Goal: Task Accomplishment & Management: Complete application form

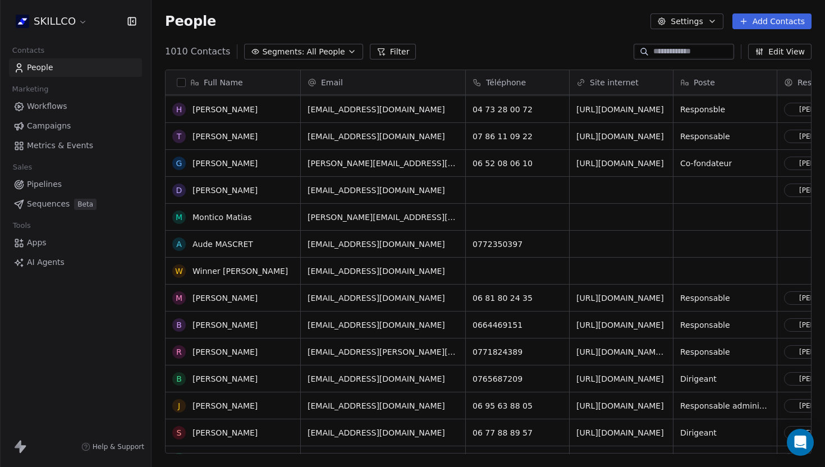
scroll to position [256, 0]
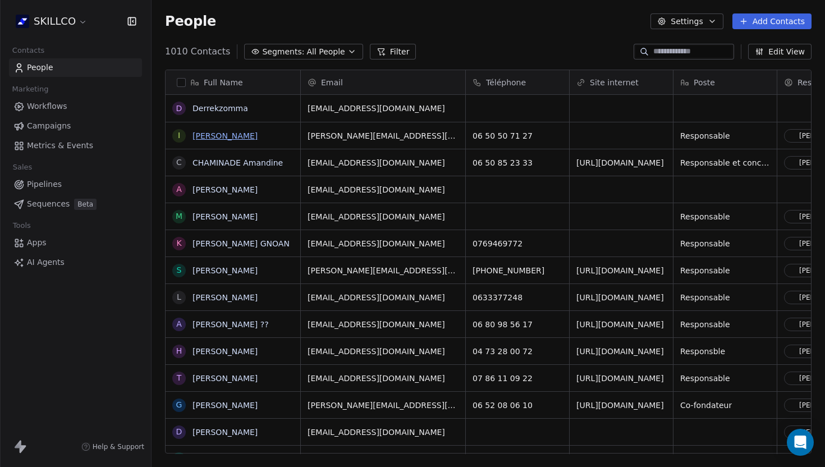
click at [227, 133] on link "[PERSON_NAME]" at bounding box center [224, 135] width 65 height 9
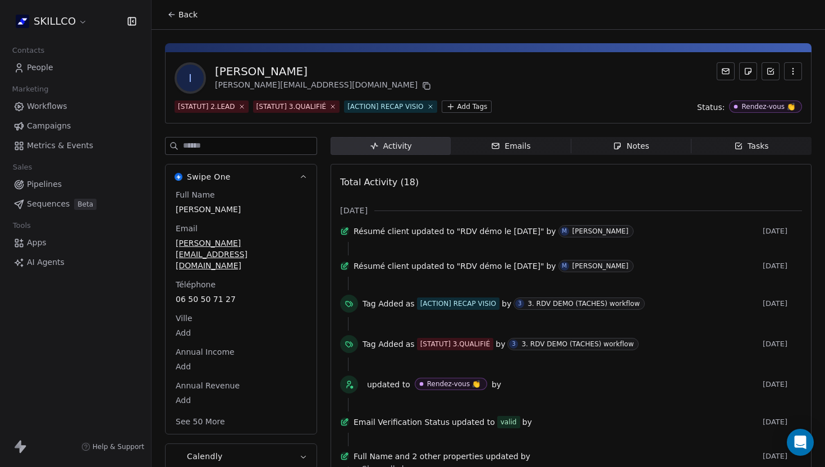
click at [651, 142] on span "Notes Notes" at bounding box center [631, 146] width 120 height 18
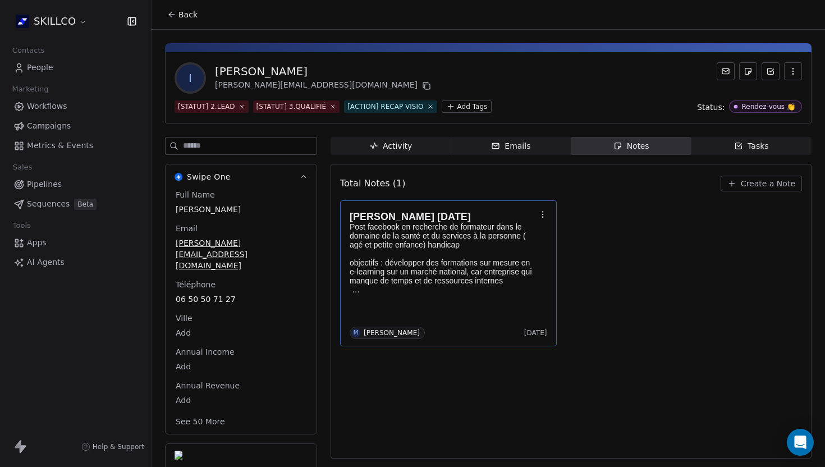
click at [423, 245] on p "Post facebook en recherche de formateur dans le domaine de la santé et du servi…" at bounding box center [443, 235] width 186 height 27
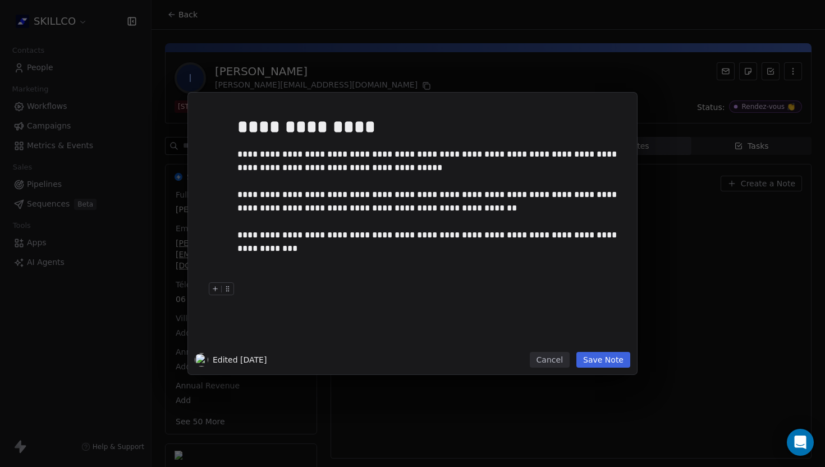
click at [599, 360] on button "Save Note" at bounding box center [603, 360] width 54 height 16
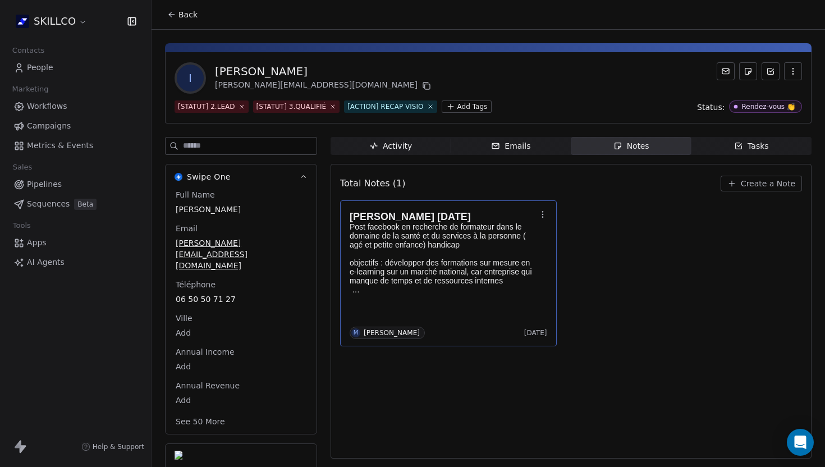
click at [431, 388] on div "Total Notes (1) Create a Note [PERSON_NAME] [DATE] Post facebook en recherche d…" at bounding box center [571, 311] width 462 height 280
click at [174, 13] on icon at bounding box center [171, 14] width 9 height 9
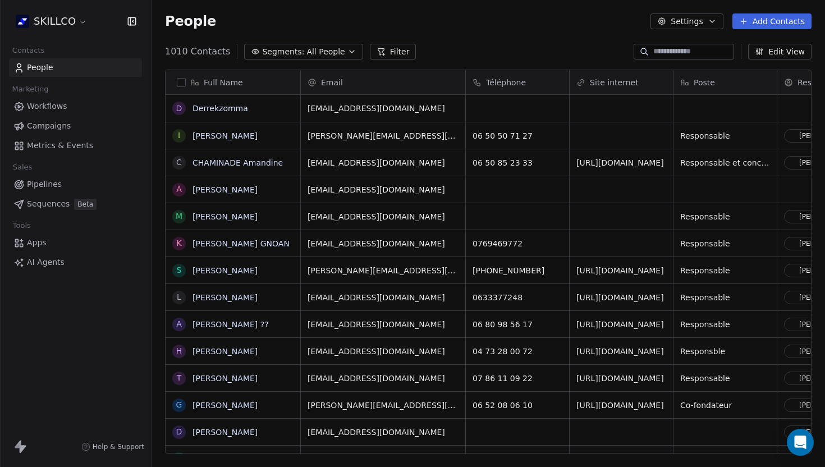
scroll to position [411, 673]
click at [205, 135] on link "[PERSON_NAME]" at bounding box center [224, 135] width 65 height 9
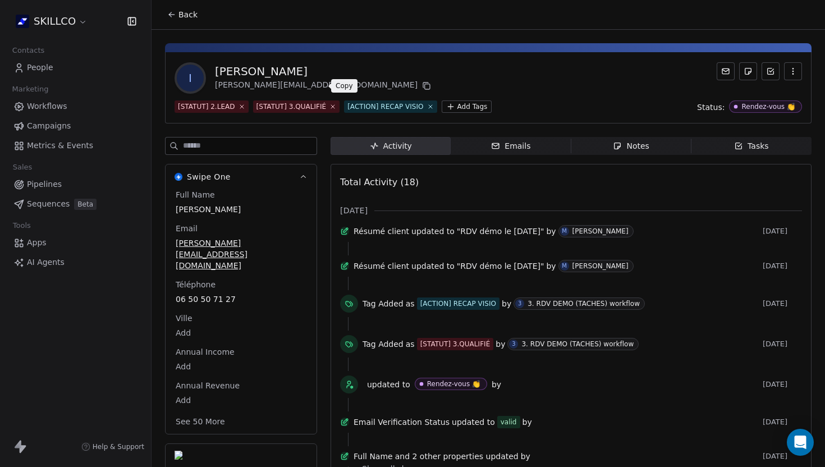
click at [420, 84] on button at bounding box center [426, 85] width 13 height 13
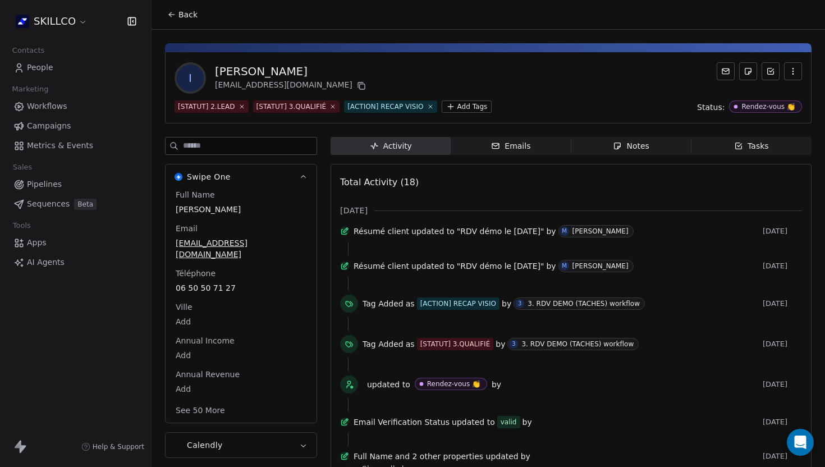
click at [610, 147] on span "Notes Notes" at bounding box center [631, 146] width 120 height 18
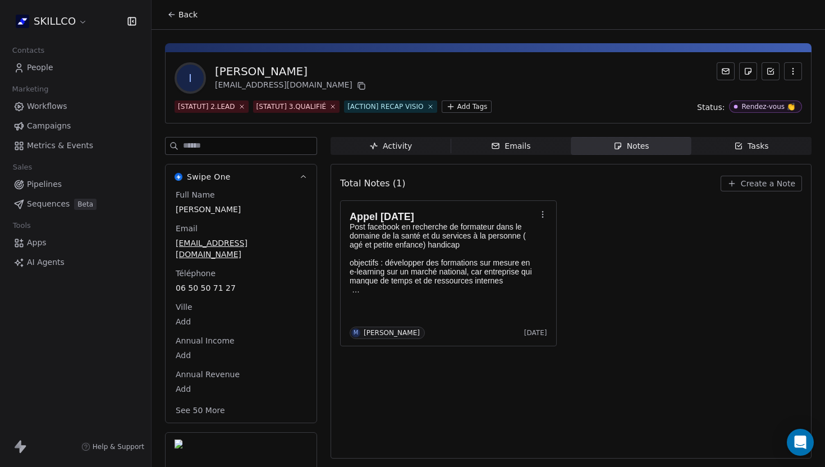
click at [172, 15] on icon at bounding box center [171, 14] width 9 height 9
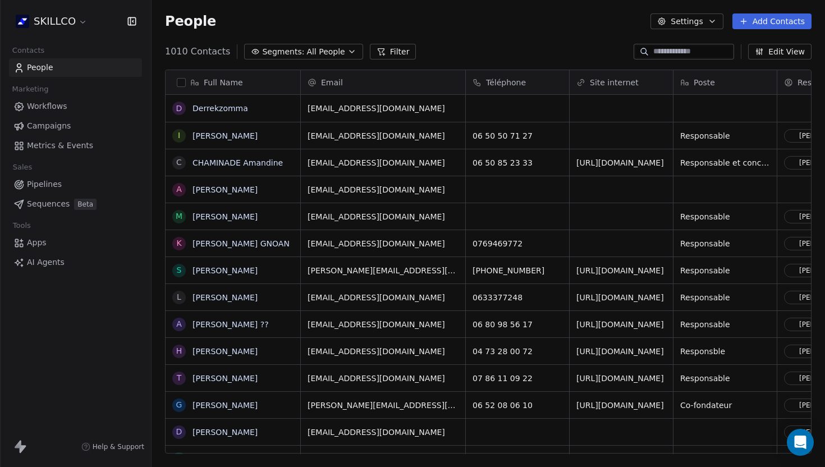
scroll to position [411, 673]
click at [759, 21] on button "Add Contacts" at bounding box center [771, 21] width 79 height 16
click at [743, 42] on span "Create new contact" at bounding box center [775, 46] width 77 height 12
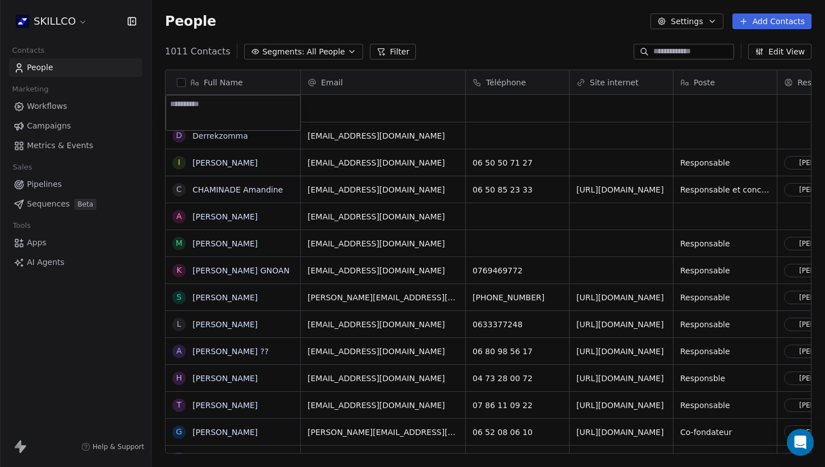
click at [231, 117] on textarea at bounding box center [233, 112] width 134 height 35
type textarea "**********"
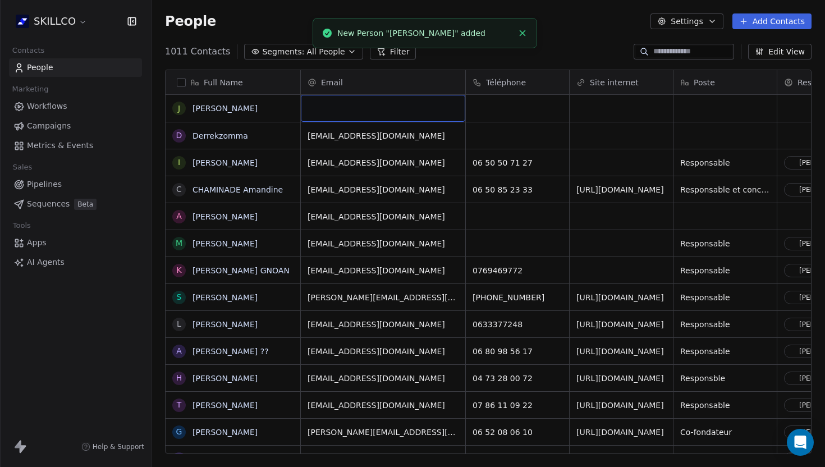
click at [345, 112] on div "grid" at bounding box center [383, 108] width 164 height 27
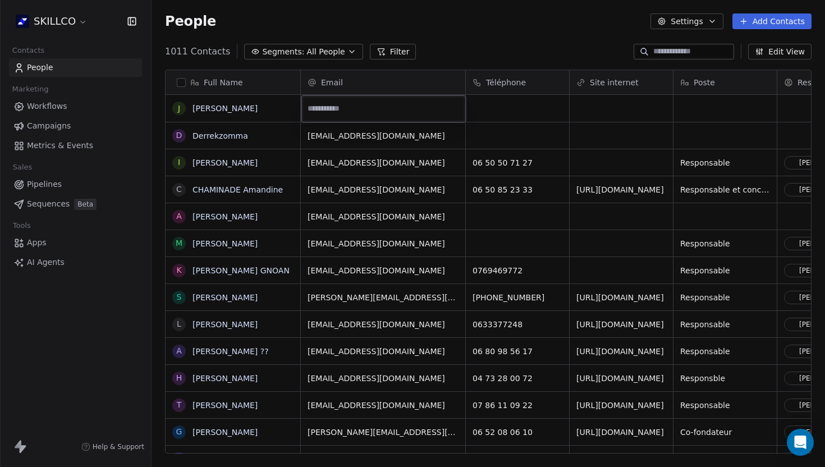
click at [352, 108] on input "email" at bounding box center [383, 109] width 160 height 22
paste input "**********"
type input "**********"
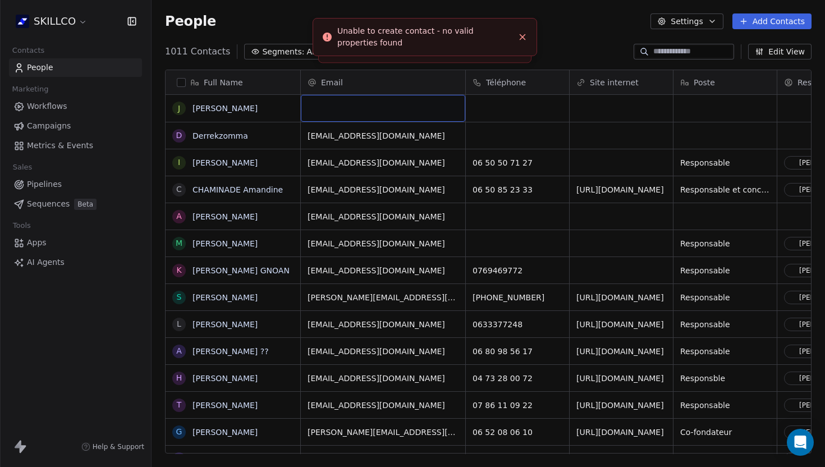
click at [360, 113] on div "grid" at bounding box center [383, 108] width 164 height 27
click at [357, 112] on div "grid" at bounding box center [383, 108] width 164 height 27
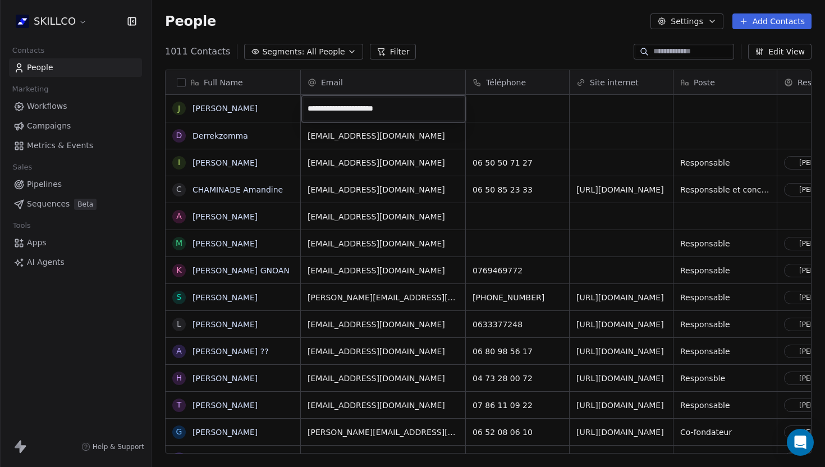
type input "**********"
click at [490, 103] on div "grid" at bounding box center [517, 108] width 103 height 27
click at [496, 101] on input at bounding box center [517, 109] width 99 height 22
paste input "**********"
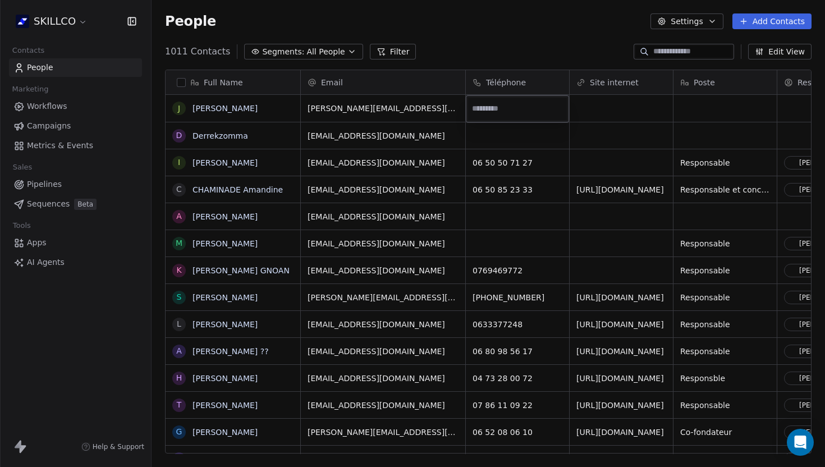
type input "**********"
click at [627, 113] on div "grid" at bounding box center [620, 108] width 103 height 27
click at [597, 112] on input "url" at bounding box center [621, 109] width 98 height 22
paste input "**********"
type input "**********"
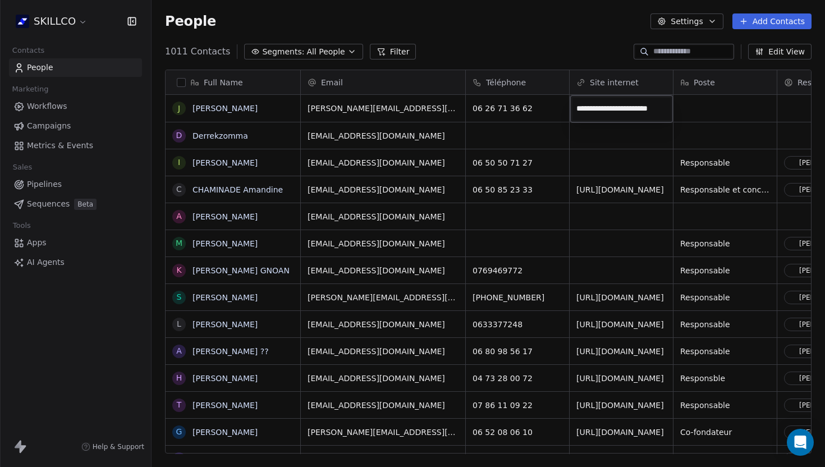
click at [693, 114] on html "SKILLCO Contacts People Marketing Workflows Campaigns Metrics & Events Sales Pi…" at bounding box center [412, 233] width 825 height 467
click at [693, 114] on div "grid" at bounding box center [724, 108] width 103 height 27
click at [697, 112] on div "grid" at bounding box center [724, 108] width 103 height 27
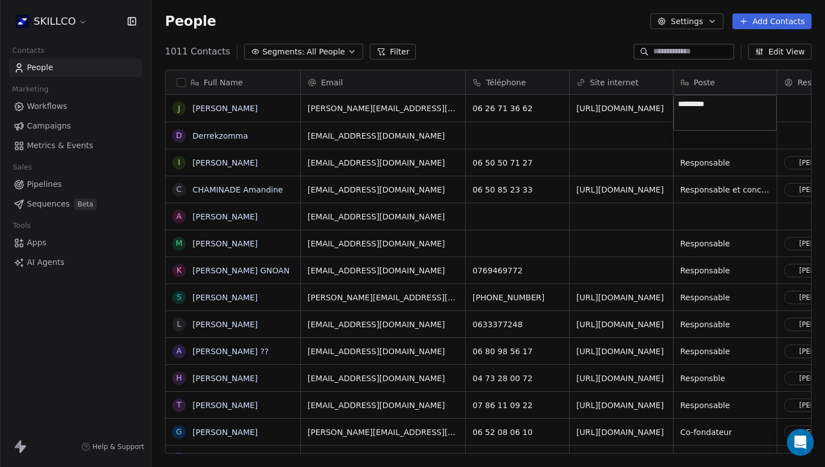
type textarea "**********"
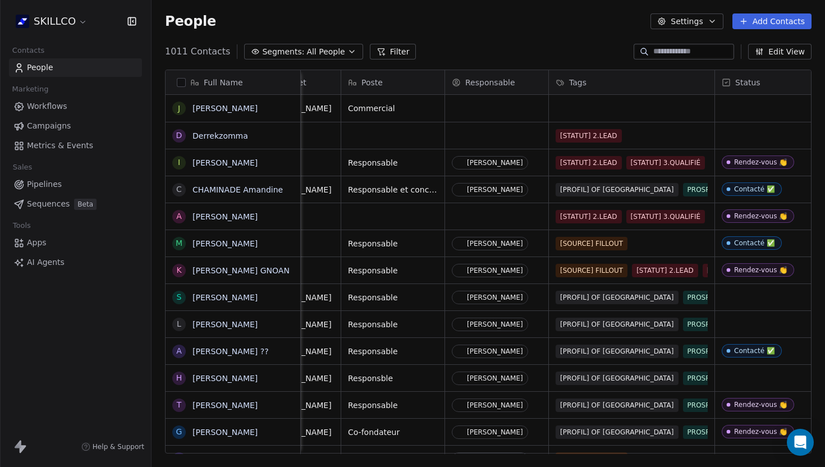
scroll to position [0, 352]
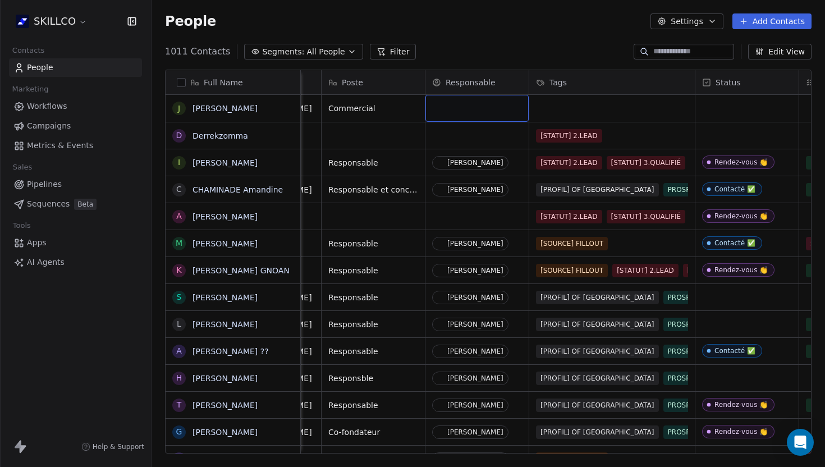
click at [441, 108] on div "grid" at bounding box center [476, 108] width 103 height 27
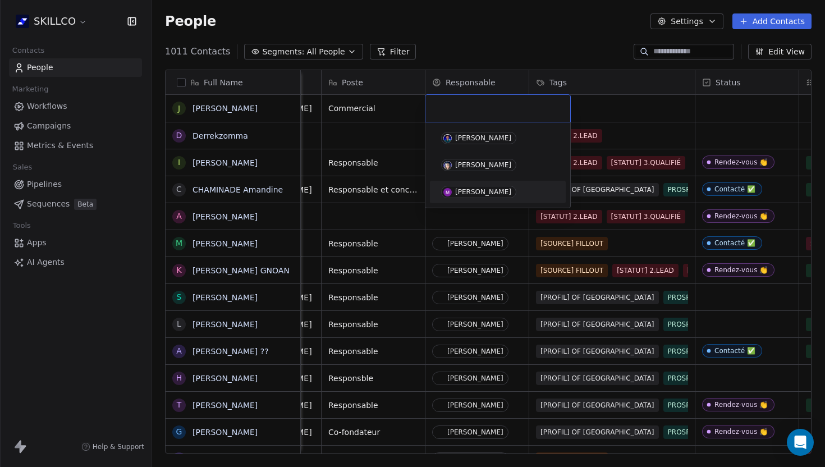
click at [468, 190] on div "[PERSON_NAME]" at bounding box center [483, 192] width 56 height 8
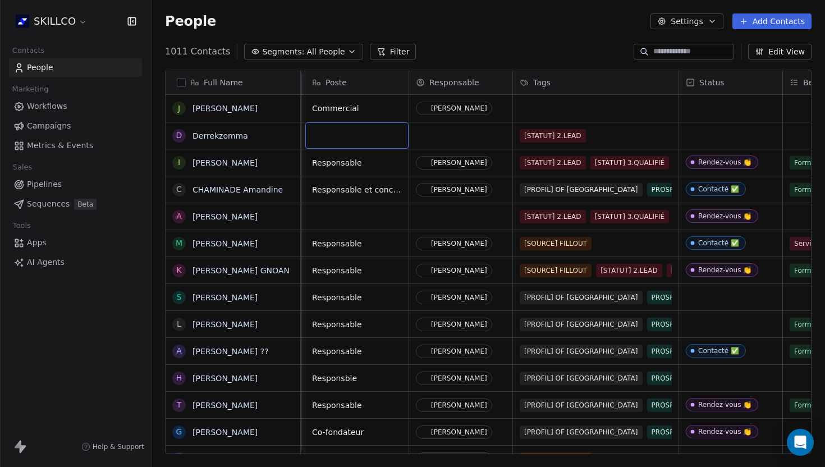
scroll to position [0, 377]
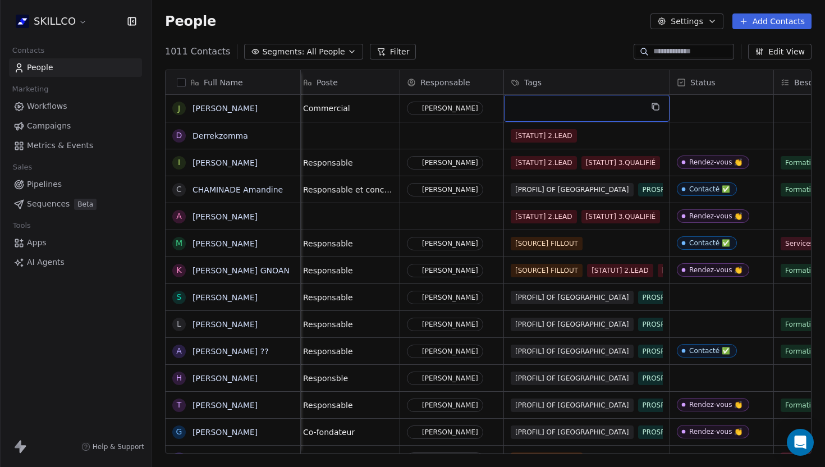
click at [537, 100] on div "grid" at bounding box center [586, 108] width 165 height 27
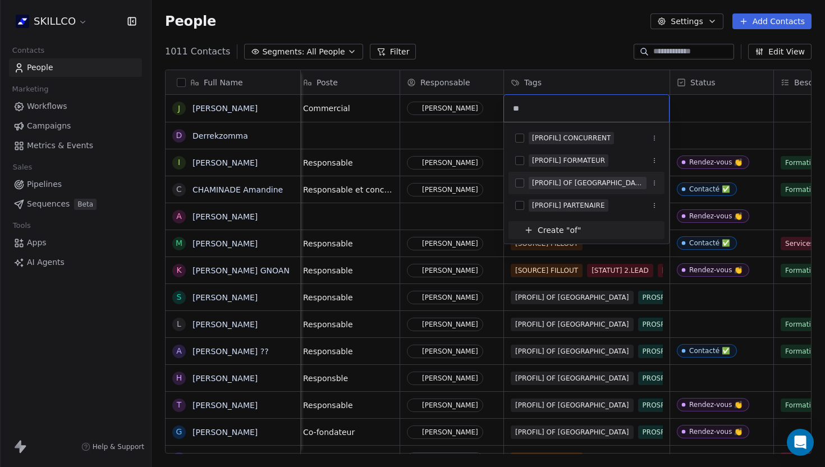
type input "**"
click at [571, 180] on div "[PROFIL] OF [GEOGRAPHIC_DATA]" at bounding box center [587, 183] width 111 height 10
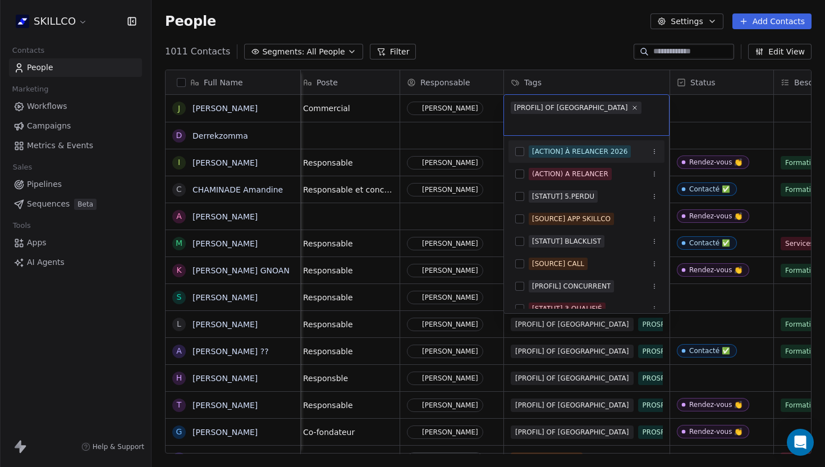
click at [678, 105] on html "SKILLCO Contacts People Marketing Workflows Campaigns Metrics & Events Sales Pi…" at bounding box center [412, 233] width 825 height 467
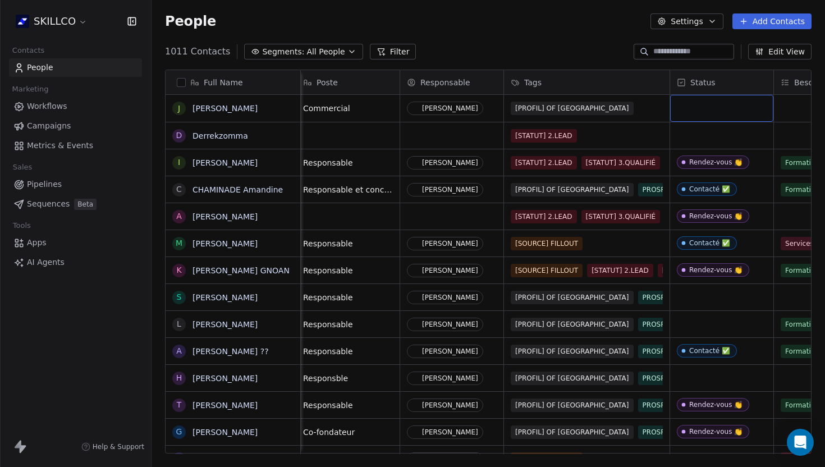
click at [679, 107] on div "grid" at bounding box center [721, 108] width 103 height 27
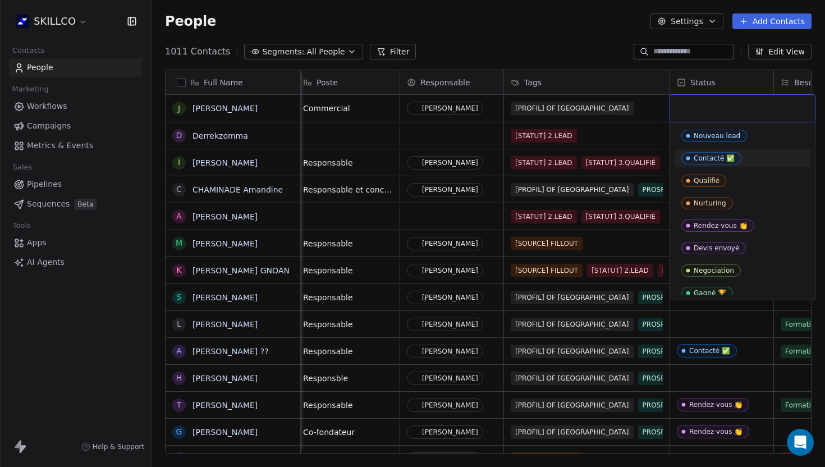
click at [703, 160] on div "Contacté ✅" at bounding box center [713, 158] width 41 height 8
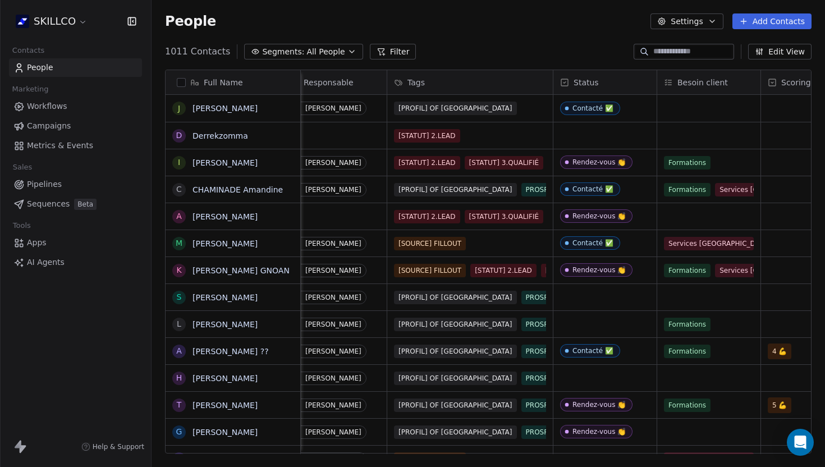
scroll to position [0, 509]
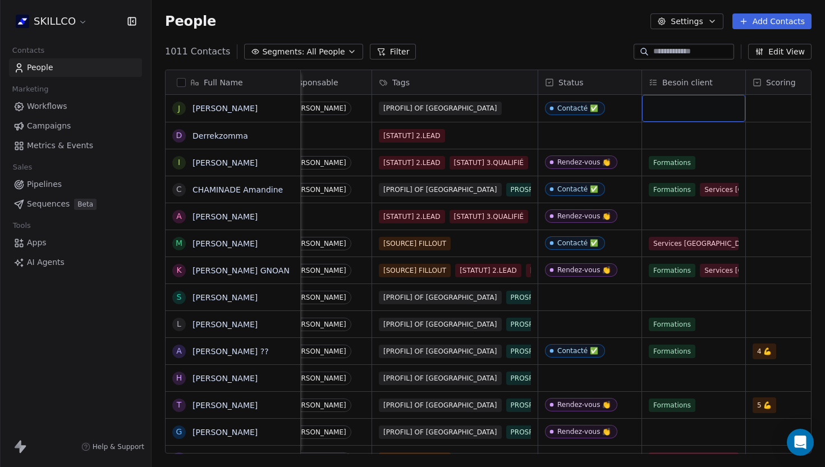
click at [655, 111] on div "grid" at bounding box center [693, 108] width 103 height 27
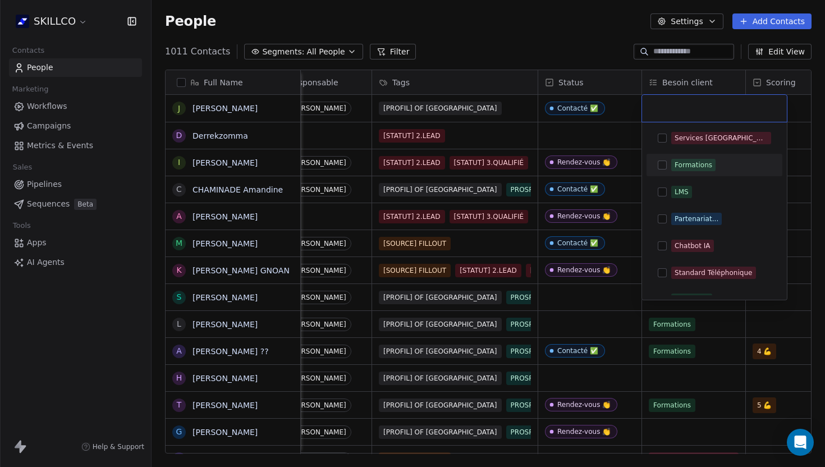
click at [680, 158] on div "Formations" at bounding box center [714, 165] width 127 height 18
click at [680, 148] on div "Services [GEOGRAPHIC_DATA]" at bounding box center [714, 138] width 136 height 22
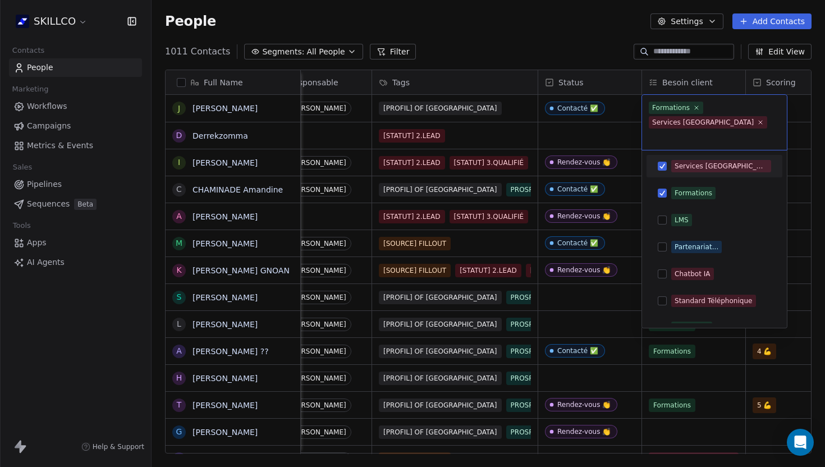
click at [573, 130] on html "SKILLCO Contacts People Marketing Workflows Campaigns Metrics & Events Sales Pi…" at bounding box center [412, 233] width 825 height 467
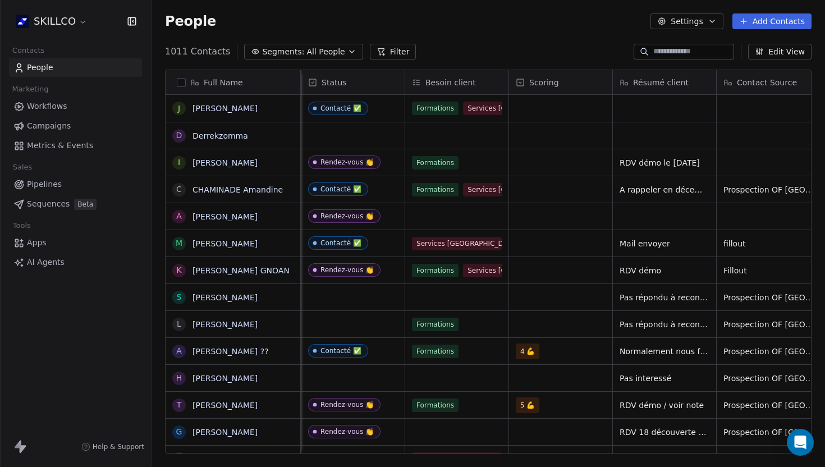
scroll to position [0, 764]
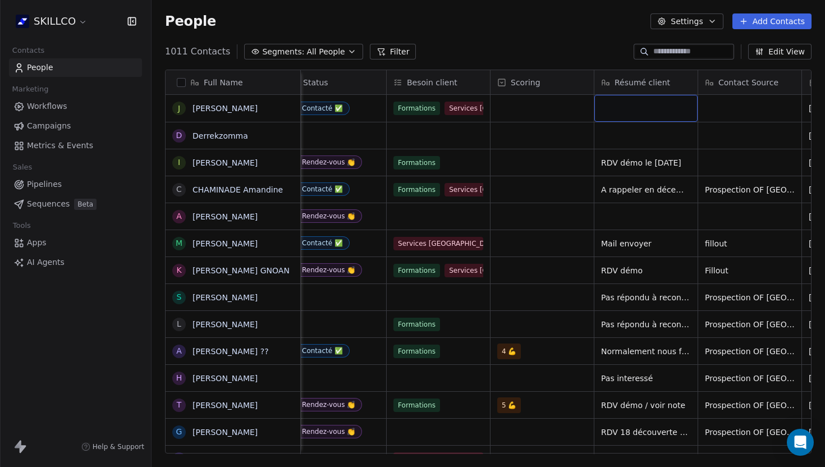
click at [642, 109] on div "grid" at bounding box center [645, 108] width 103 height 27
type textarea "**********"
click at [646, 137] on html "SKILLCO Contacts People Marketing Workflows Campaigns Metrics & Events Sales Pi…" at bounding box center [412, 233] width 825 height 467
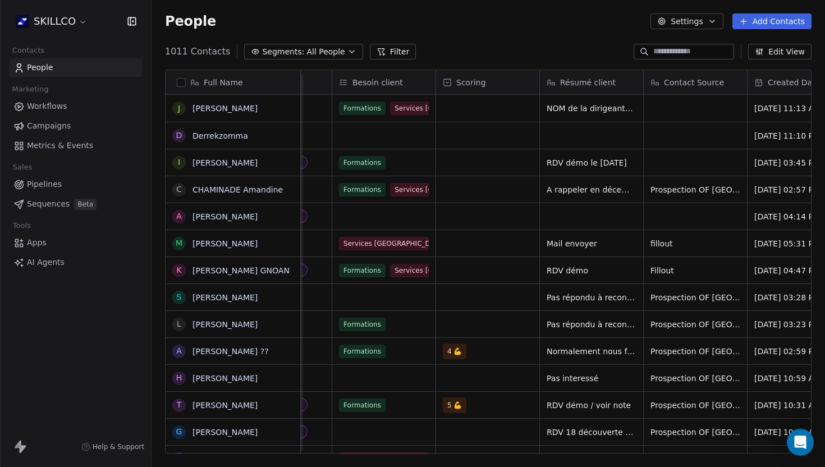
scroll to position [0, 877]
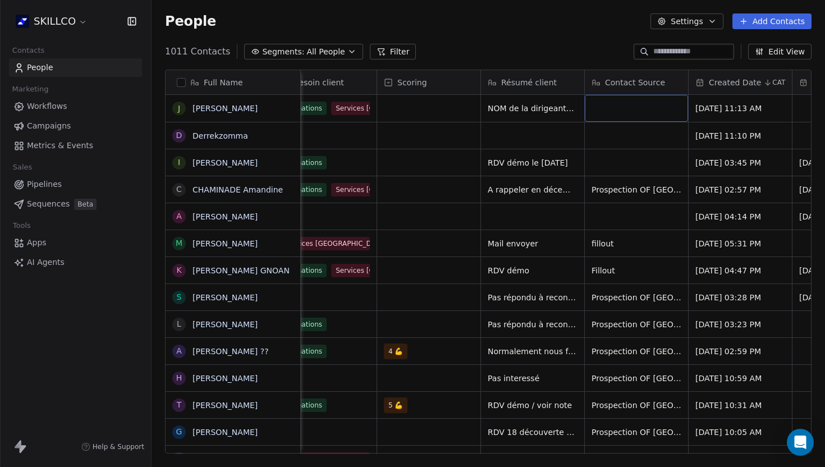
click at [622, 114] on div "grid" at bounding box center [636, 108] width 103 height 27
click at [613, 189] on html "SKILLCO Contacts People Marketing Workflows Campaigns Metrics & Events Sales Pi…" at bounding box center [412, 233] width 825 height 467
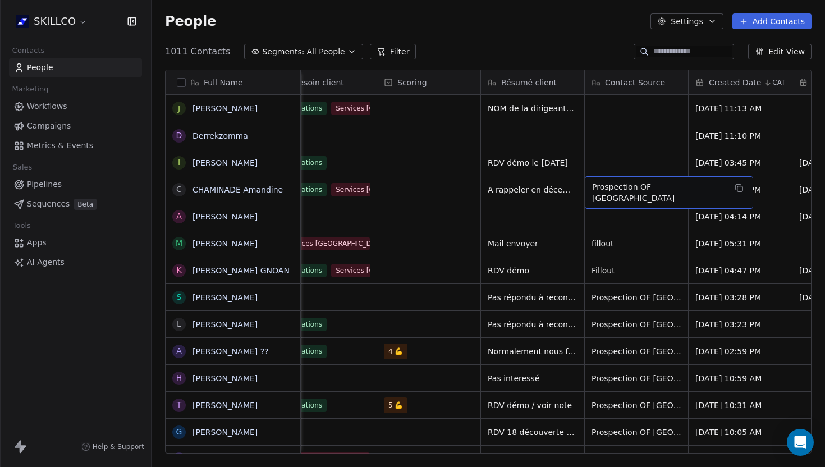
click at [613, 189] on span "Prospection OF MONTPELLIER" at bounding box center [659, 192] width 134 height 22
drag, startPoint x: 698, startPoint y: 187, endPoint x: 591, endPoint y: 185, distance: 107.2
click at [591, 185] on textarea "**********" at bounding box center [657, 193] width 145 height 35
click at [588, 188] on textarea "**********" at bounding box center [657, 193] width 145 height 35
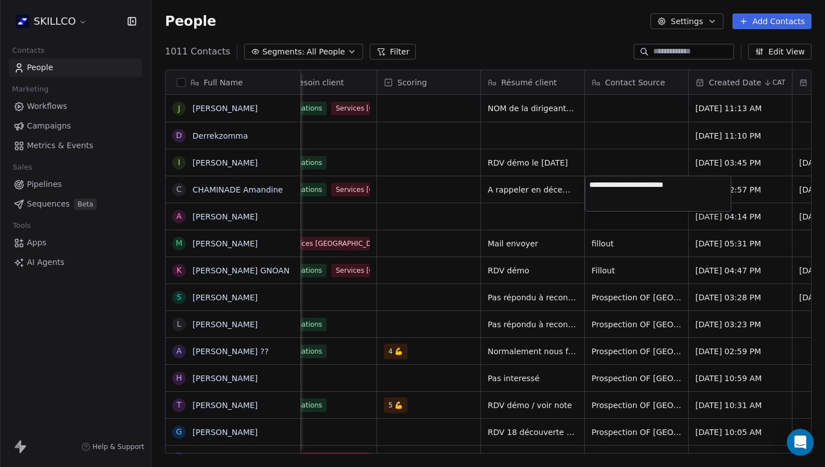
drag, startPoint x: 588, startPoint y: 188, endPoint x: 726, endPoint y: 195, distance: 138.2
click at [726, 195] on textarea "**********" at bounding box center [657, 193] width 145 height 35
click at [634, 110] on html "SKILLCO Contacts People Marketing Workflows Campaigns Metrics & Events Sales Pi…" at bounding box center [412, 233] width 825 height 467
click at [634, 110] on div "grid" at bounding box center [636, 108] width 103 height 27
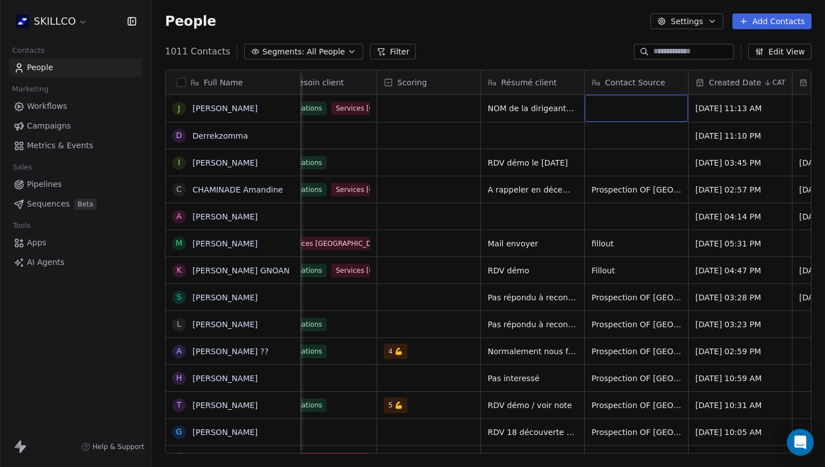
click at [620, 108] on div "grid" at bounding box center [636, 108] width 103 height 27
type textarea "**********"
click at [618, 167] on div "grid" at bounding box center [636, 162] width 103 height 26
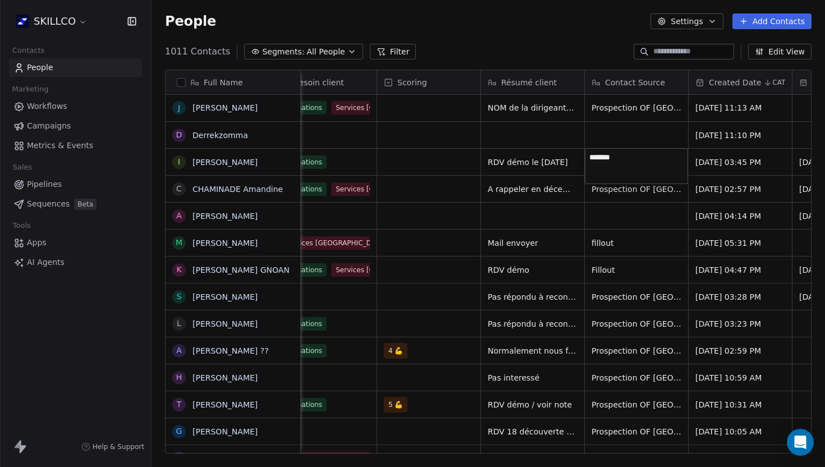
type textarea "********"
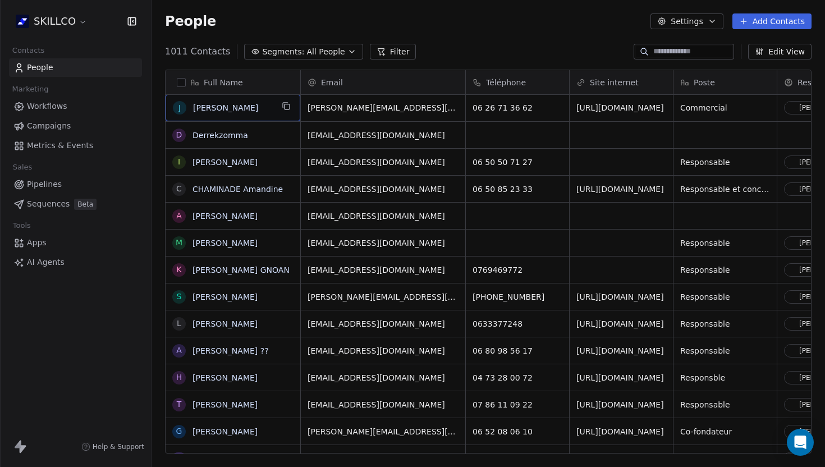
scroll to position [0, 0]
click at [210, 110] on link "Julie Domi" at bounding box center [224, 108] width 65 height 9
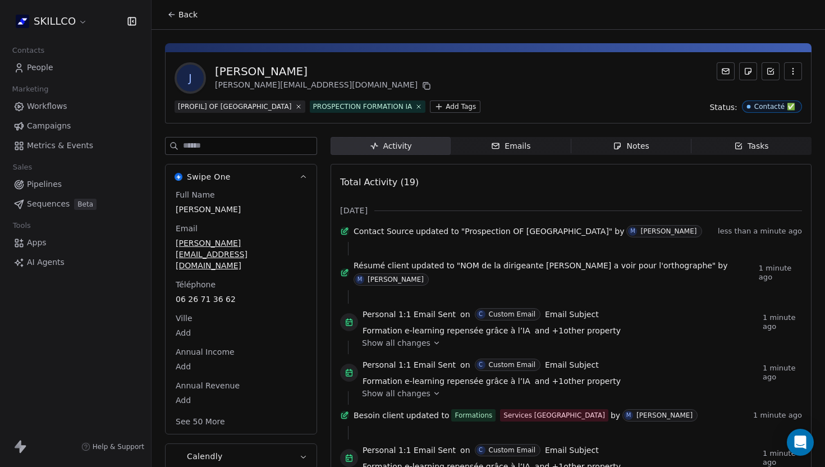
click at [614, 149] on icon "button" at bounding box center [617, 145] width 9 height 9
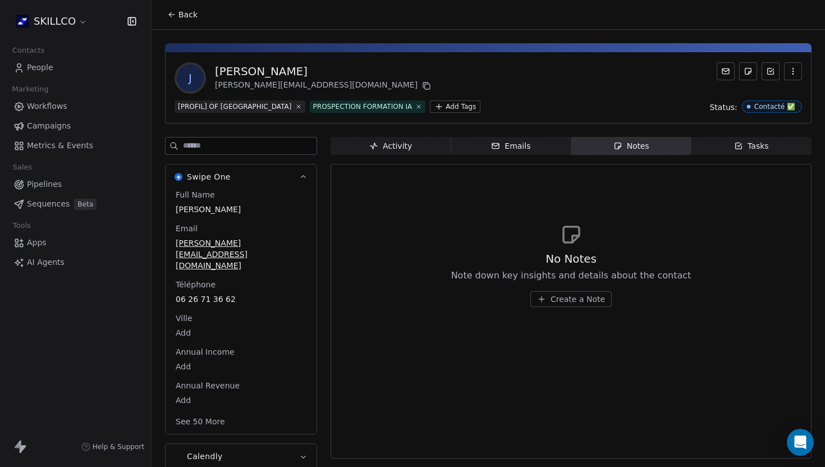
click at [567, 297] on span "Create a Note" at bounding box center [577, 298] width 54 height 11
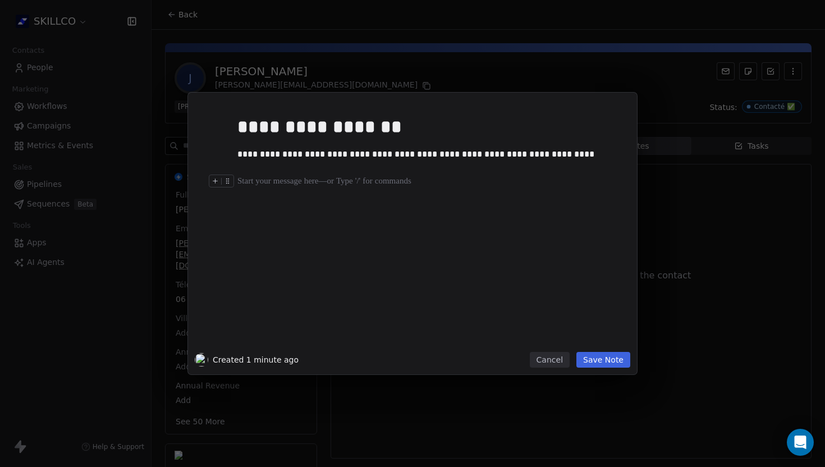
click at [245, 185] on div at bounding box center [429, 180] width 384 height 13
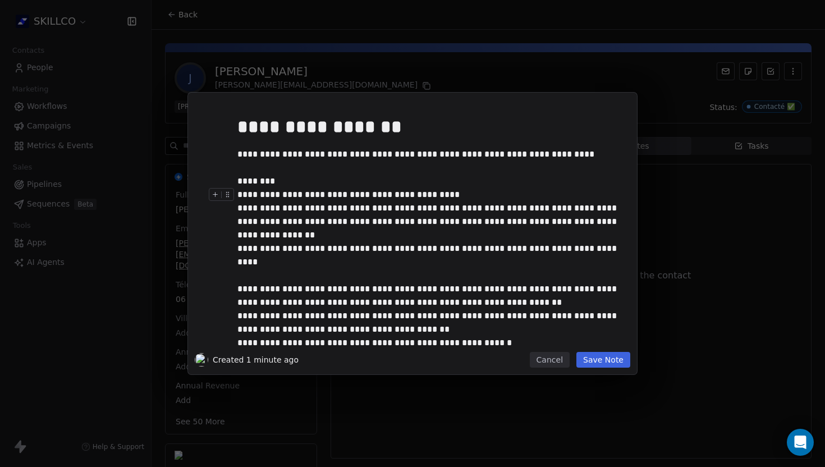
scroll to position [31, 0]
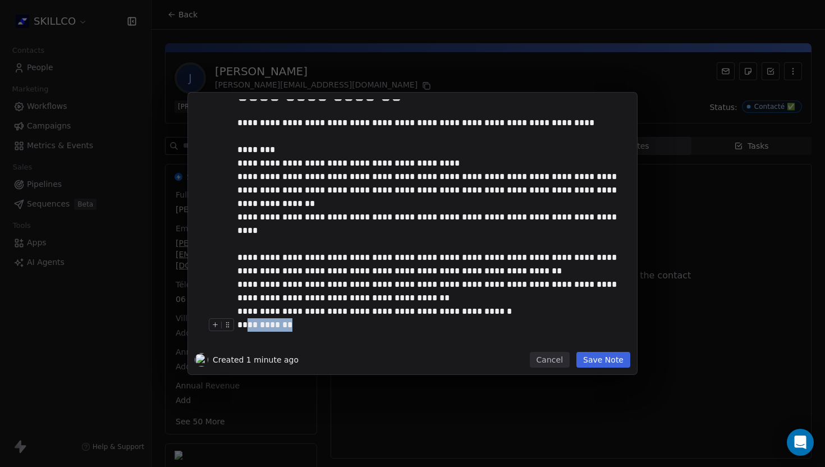
drag, startPoint x: 291, startPoint y: 325, endPoint x: 229, endPoint y: 325, distance: 62.3
click at [237, 325] on div "**********" at bounding box center [429, 324] width 384 height 13
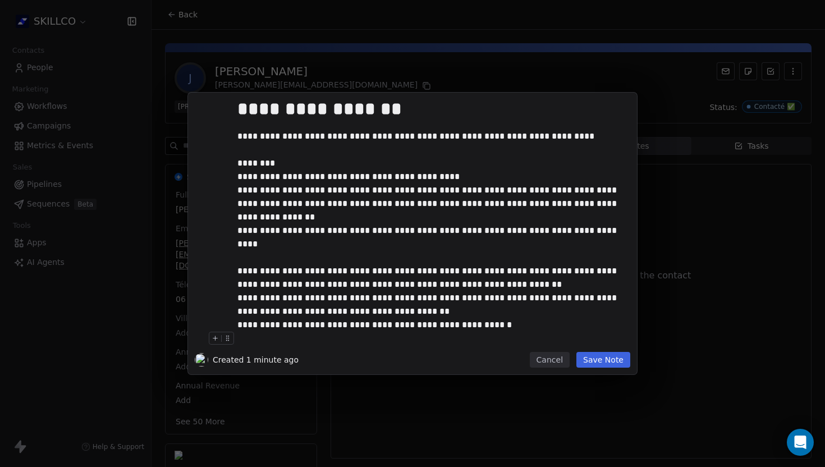
scroll to position [18, 0]
click at [614, 361] on button "Save Note" at bounding box center [603, 360] width 54 height 16
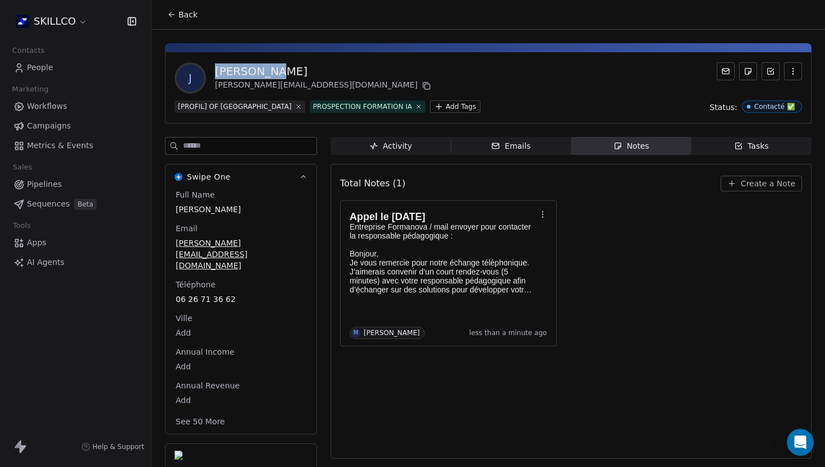
drag, startPoint x: 274, startPoint y: 72, endPoint x: 216, endPoint y: 72, distance: 57.8
click at [216, 72] on div "Julie Domi" at bounding box center [324, 71] width 218 height 16
click at [282, 69] on div "Julie Domi" at bounding box center [324, 71] width 218 height 16
drag, startPoint x: 233, startPoint y: 276, endPoint x: 184, endPoint y: 276, distance: 48.8
click at [184, 294] on span "06 26 71 36 62" at bounding box center [241, 299] width 130 height 11
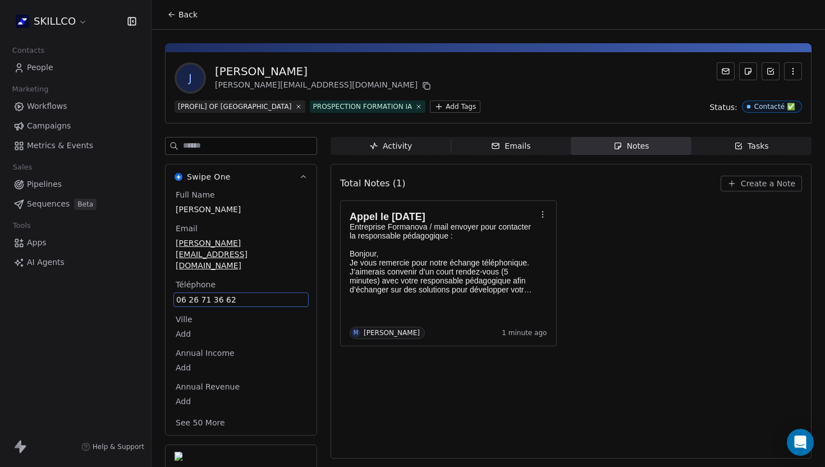
click at [236, 294] on span "06 26 71 36 62" at bounding box center [241, 299] width 130 height 11
drag, startPoint x: 231, startPoint y: 277, endPoint x: 192, endPoint y: 278, distance: 39.3
click at [191, 294] on span "06 26 71 36 62" at bounding box center [241, 299] width 130 height 11
click at [192, 294] on span "06 26 71 36 62" at bounding box center [241, 299] width 130 height 11
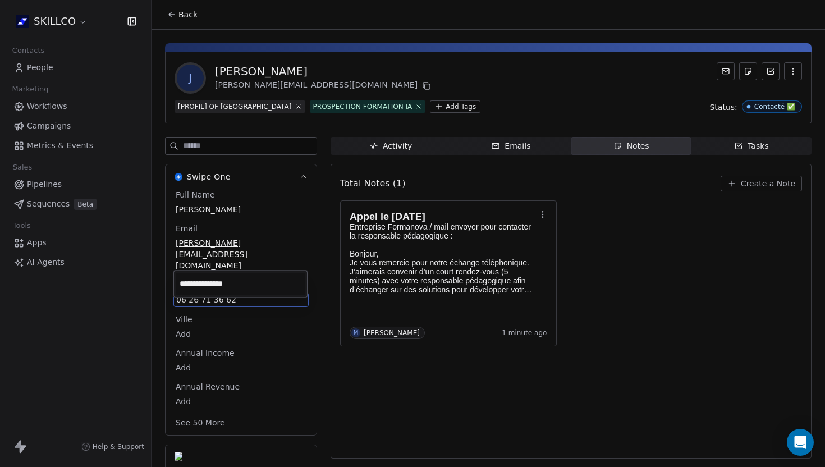
drag, startPoint x: 227, startPoint y: 287, endPoint x: 179, endPoint y: 287, distance: 47.7
click at [179, 287] on input "**********" at bounding box center [241, 284] width 130 height 22
click at [527, 19] on html "SKILLCO Contacts People Marketing Workflows Campaigns Metrics & Events Sales Pi…" at bounding box center [412, 233] width 825 height 467
